Goal: Find specific page/section: Find specific page/section

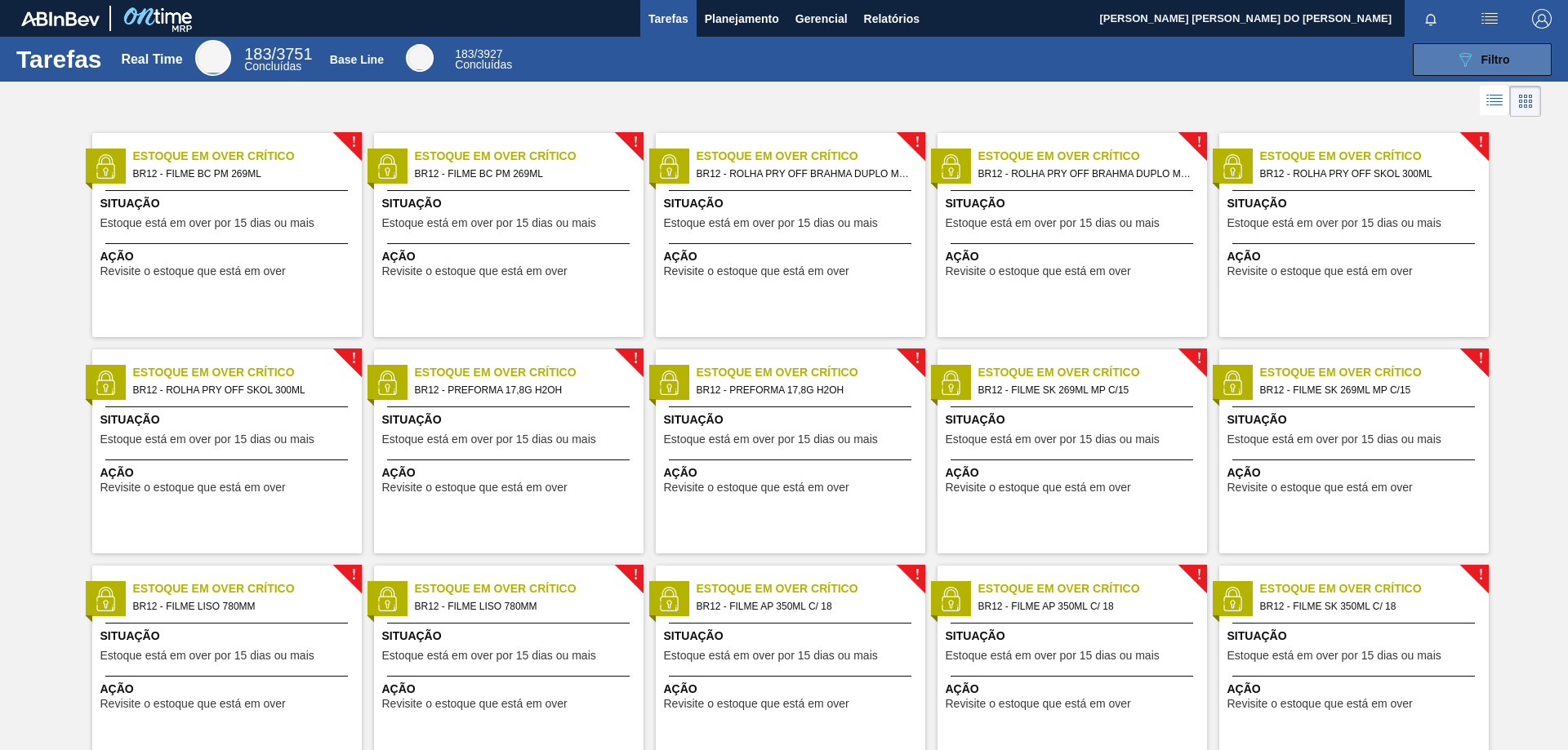
click at [1509, 66] on button "089F7B8B-B2A5-4AFE-B5C0-19BA573D28AC Filtro" at bounding box center [1482, 59] width 139 height 33
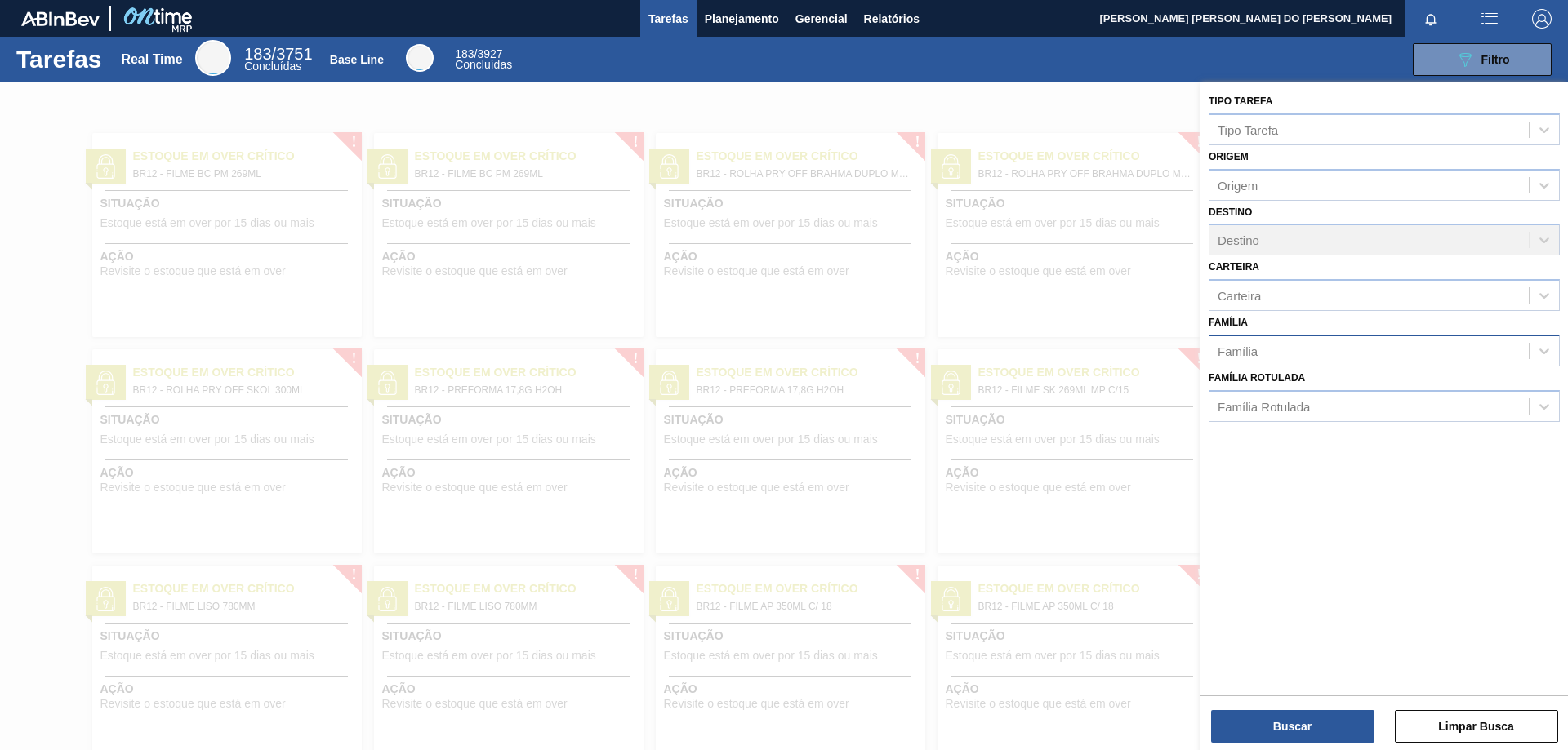
click at [1255, 354] on div "Família" at bounding box center [1238, 350] width 40 height 14
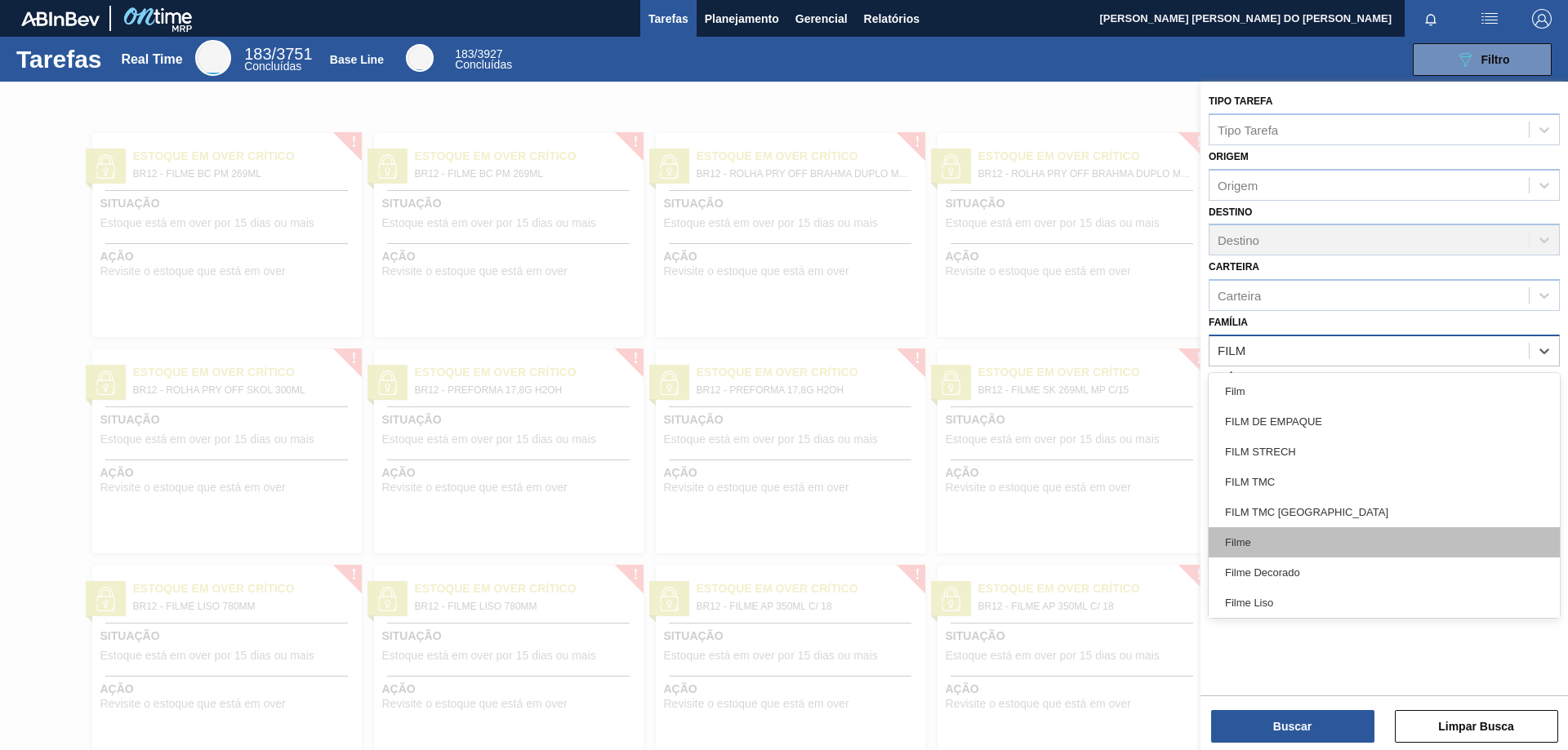
type input "FILME"
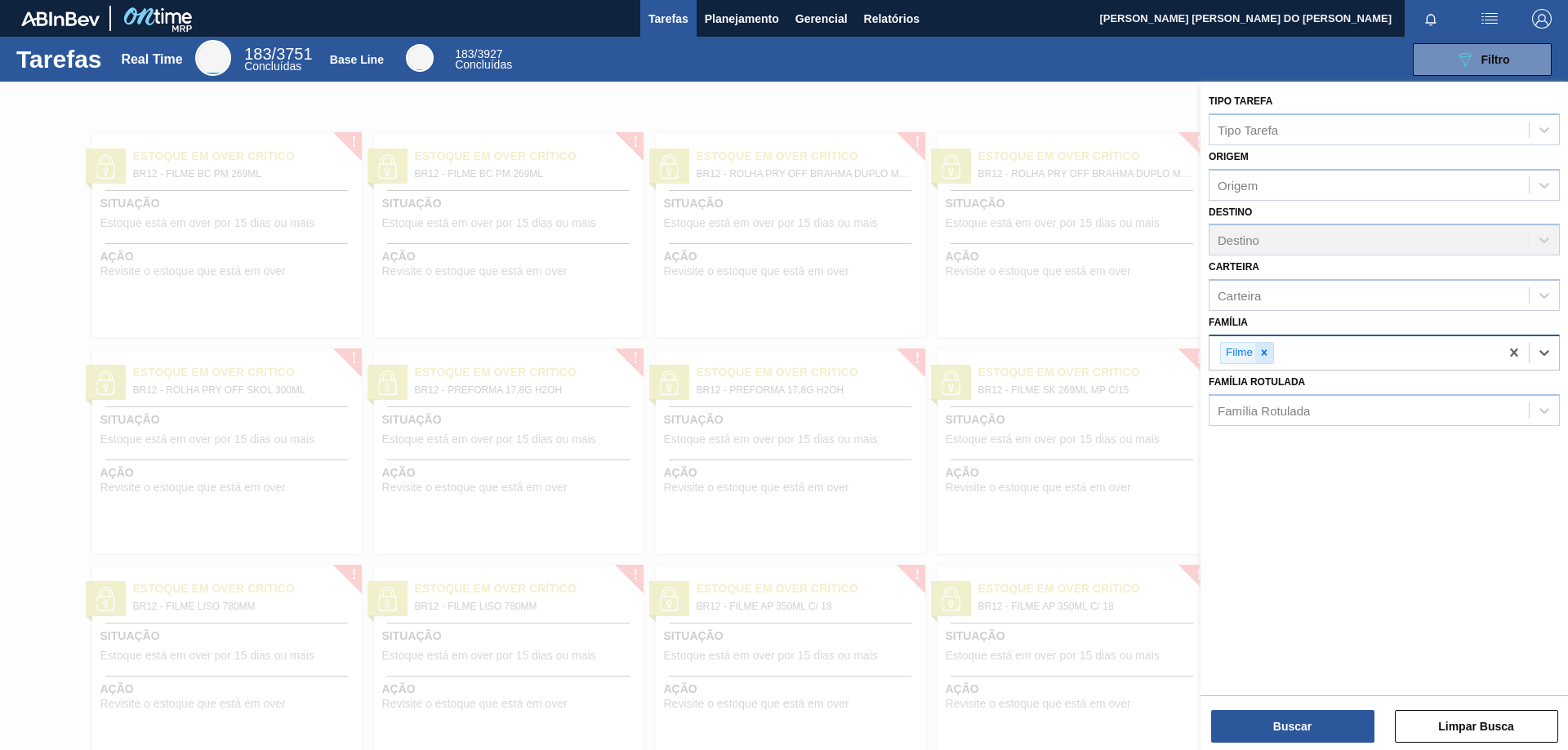
click at [1266, 353] on icon at bounding box center [1264, 352] width 12 height 12
type input "FIL"
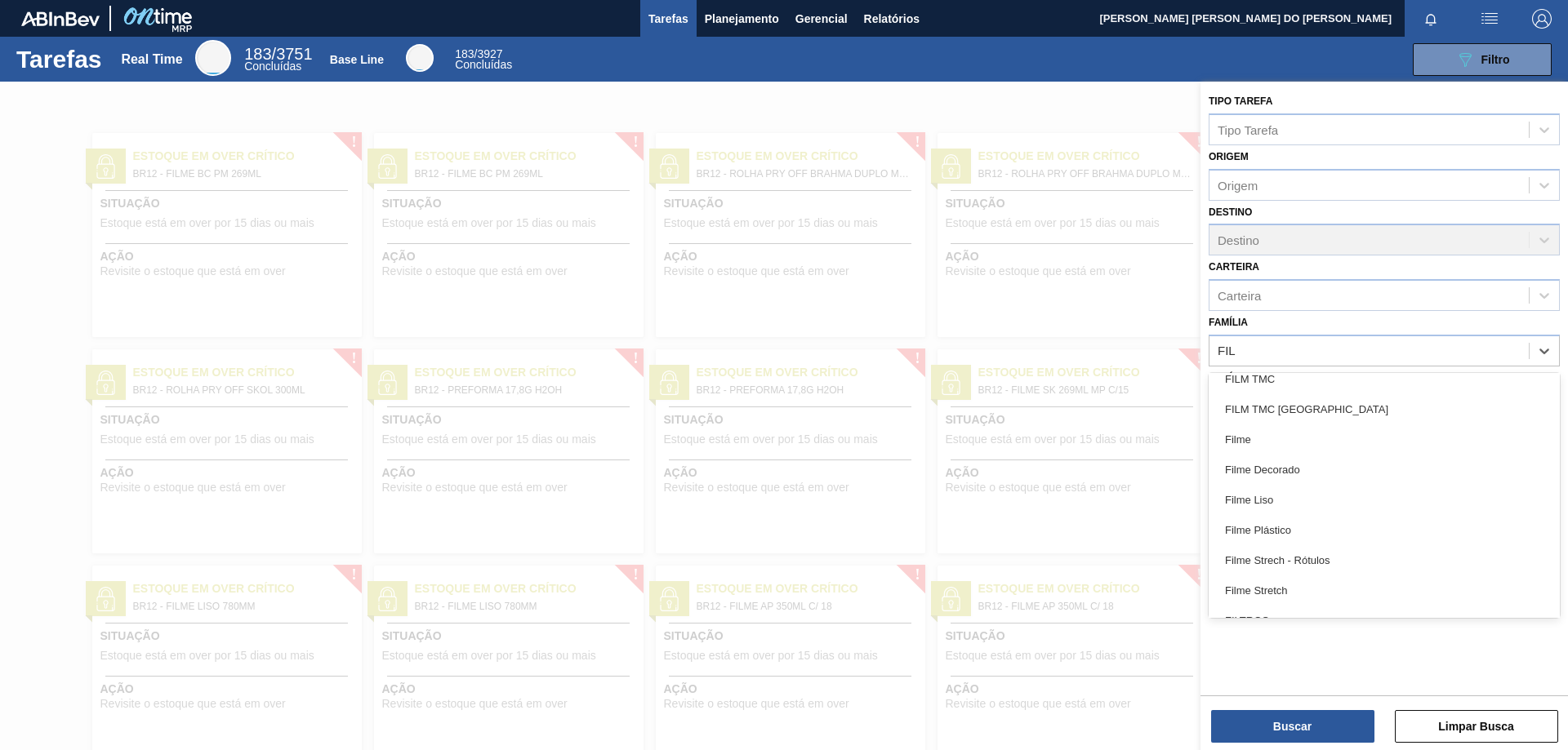
scroll to position [245, 0]
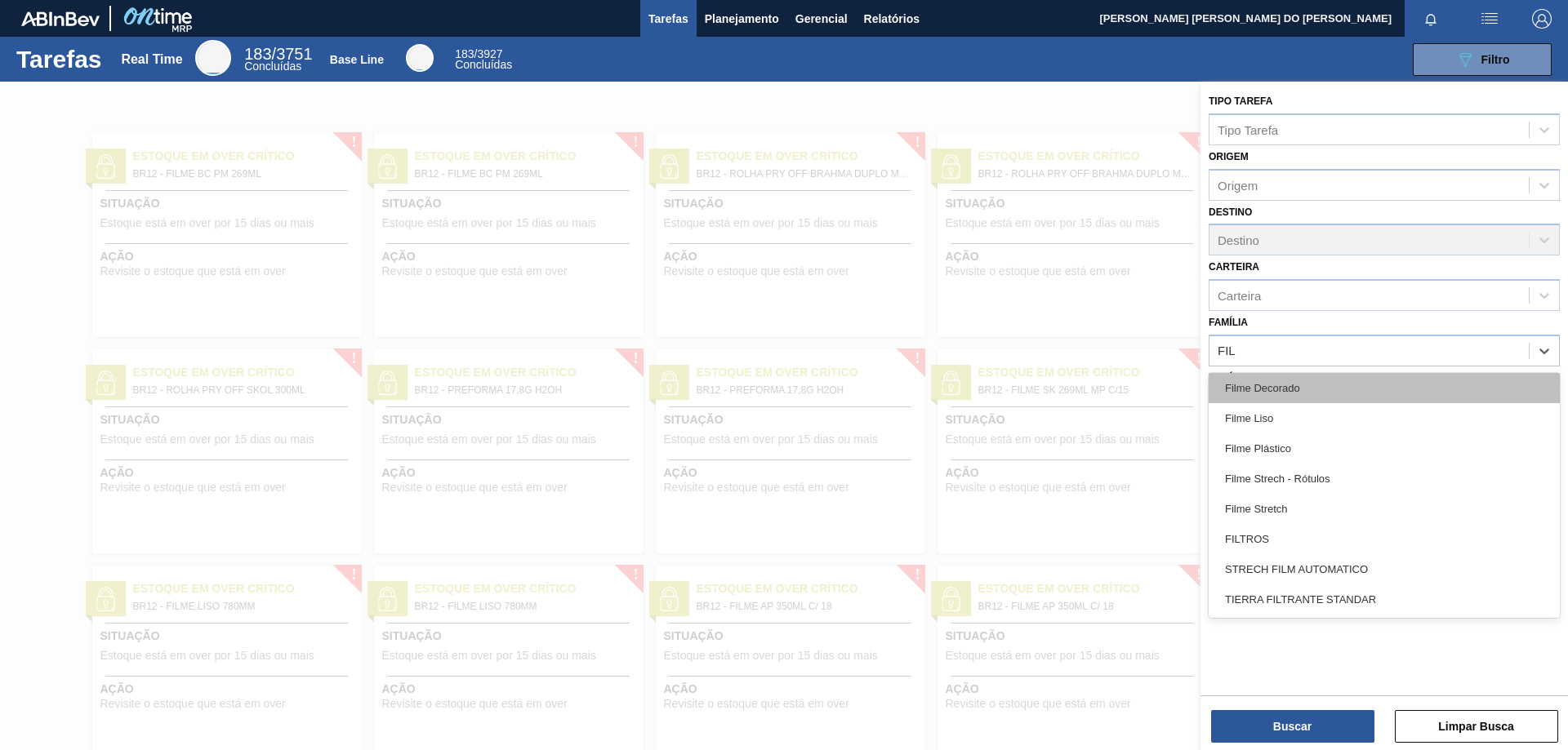
click at [1286, 382] on div "Filme Decorado" at bounding box center [1384, 388] width 351 height 30
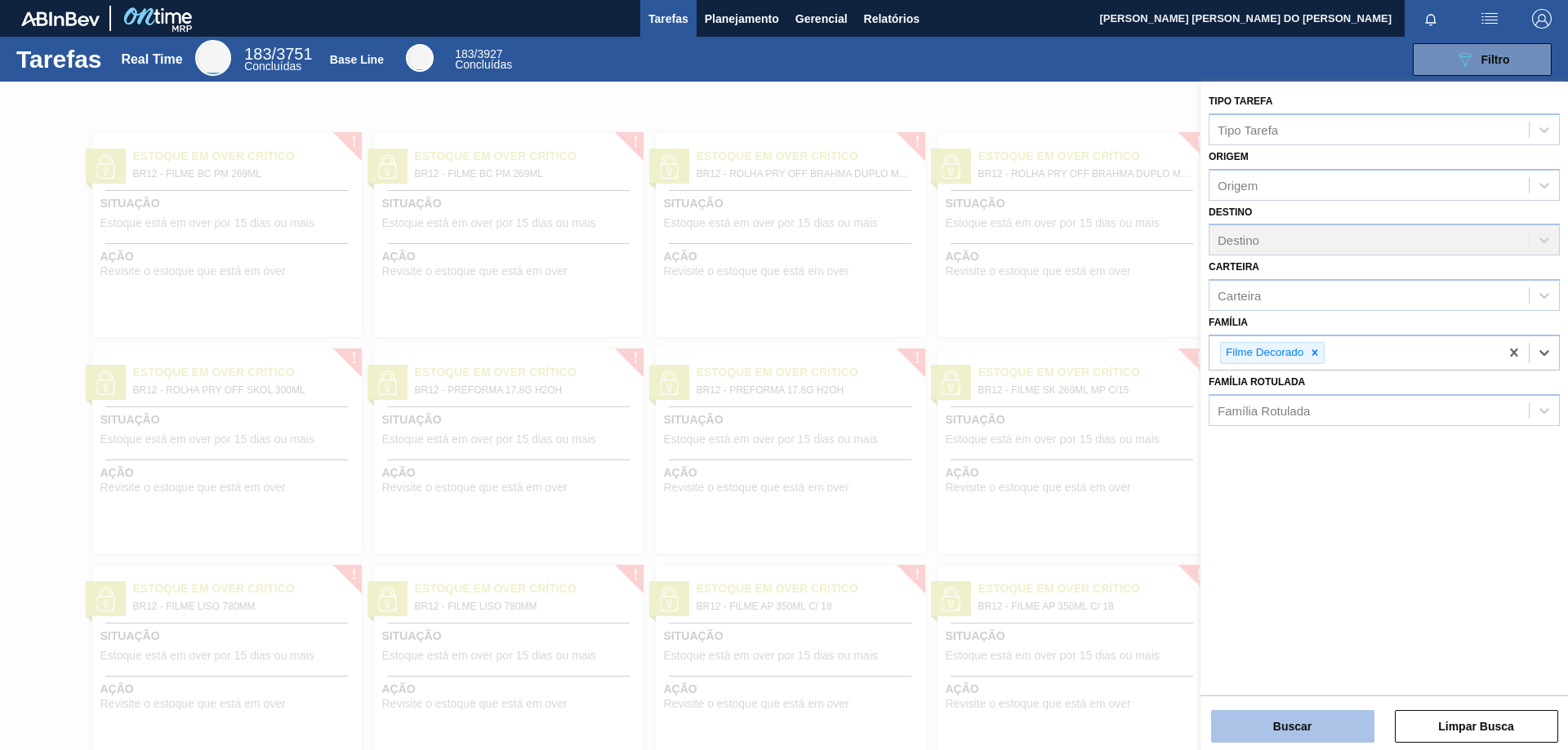
click at [1283, 726] on button "Buscar" at bounding box center [1292, 727] width 163 height 33
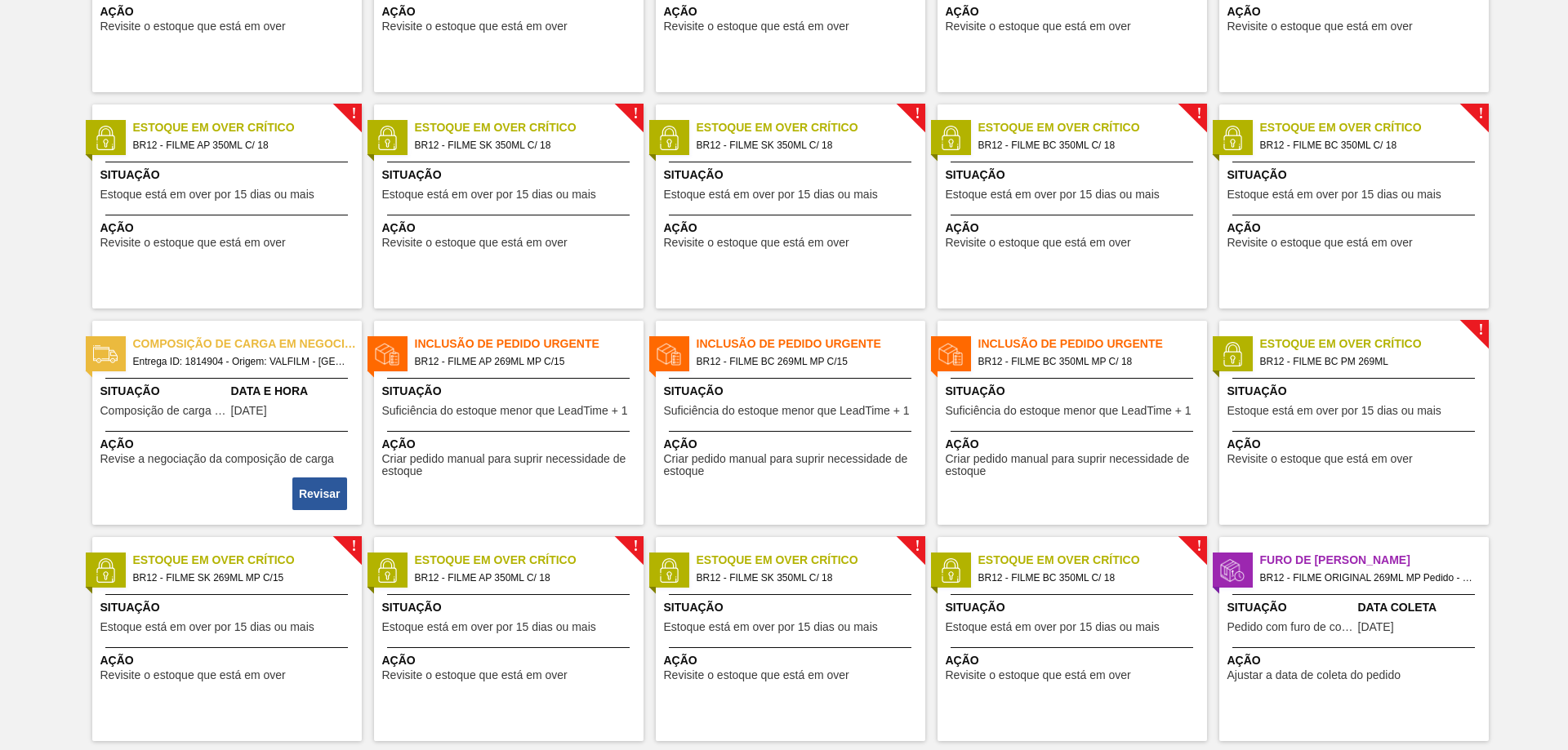
click at [1373, 625] on span "[DATE]" at bounding box center [1375, 627] width 36 height 12
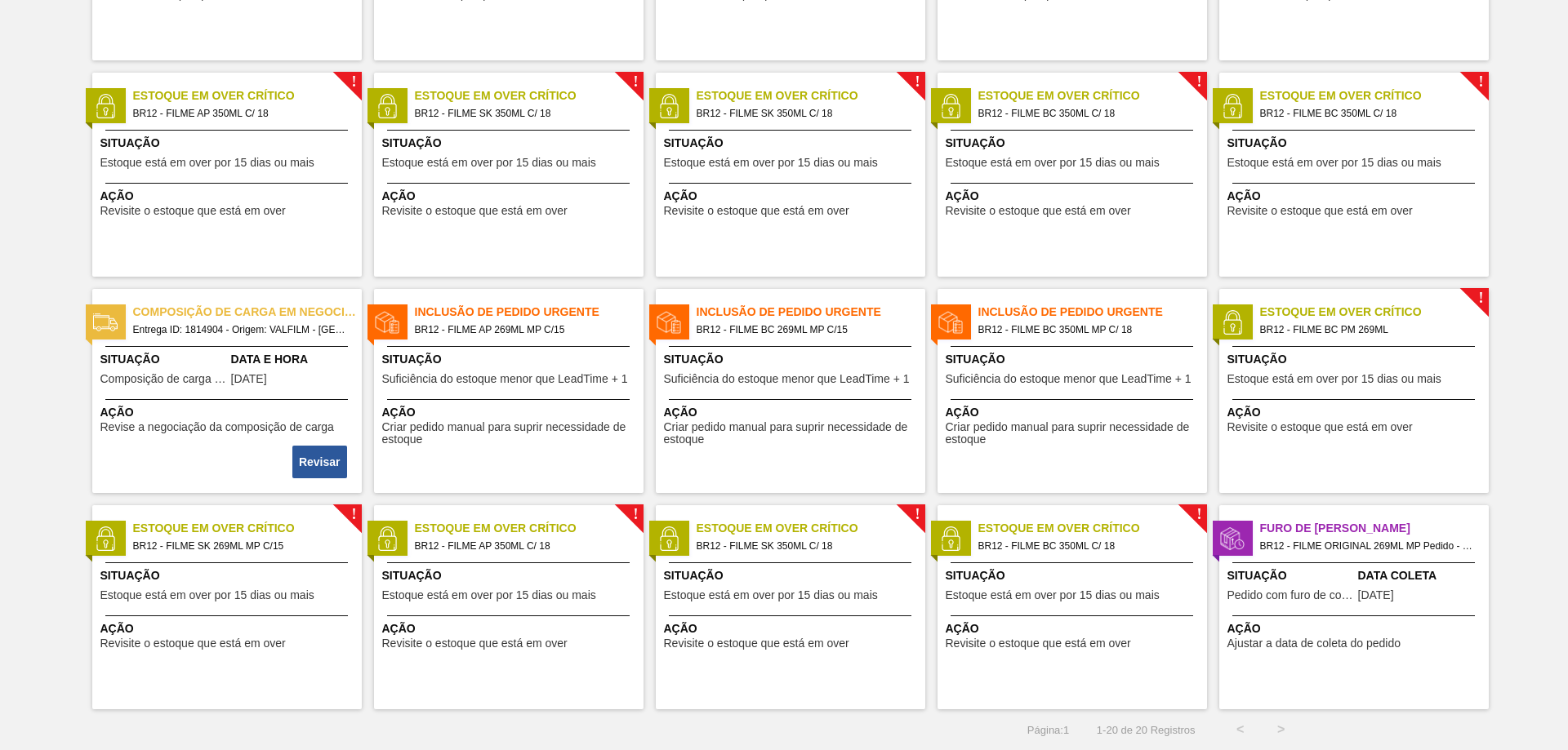
click at [247, 538] on span "BR12 - FILME SK 269ML MP C/15" at bounding box center [241, 547] width 215 height 18
